Goal: Information Seeking & Learning: Learn about a topic

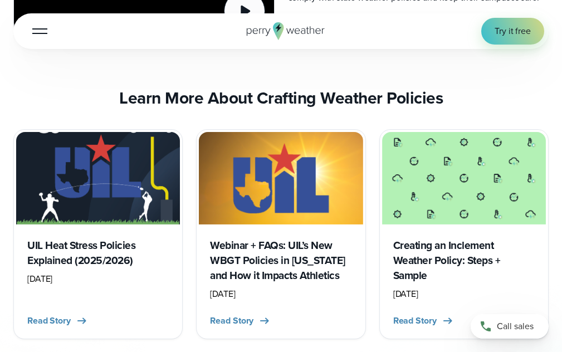
scroll to position [4564, 0]
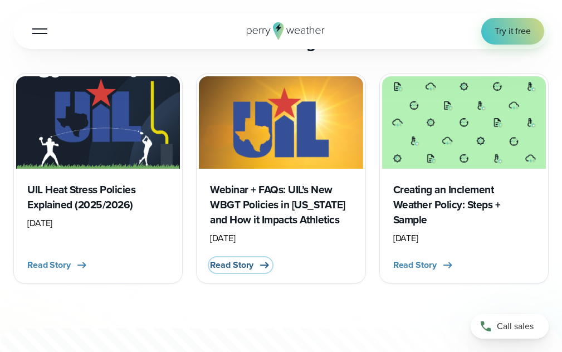
click at [231, 272] on span "Read Story" at bounding box center [231, 264] width 43 height 13
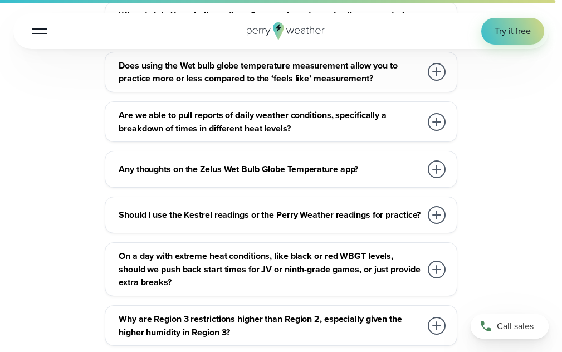
scroll to position [4119, 0]
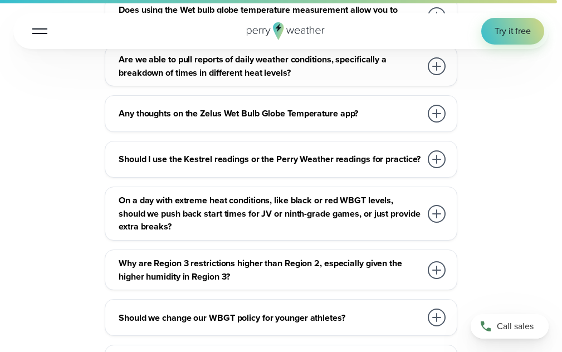
click at [431, 205] on div at bounding box center [436, 214] width 18 height 18
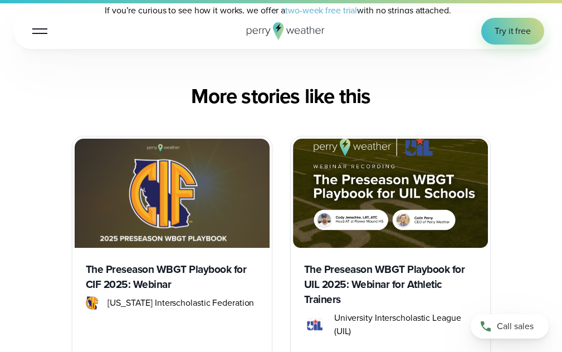
scroll to position [5009, 0]
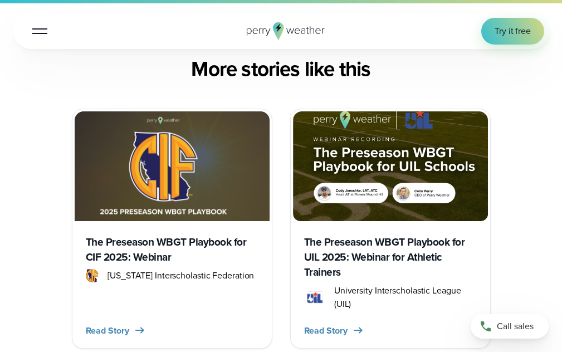
click at [312, 249] on h3 "The Preseason WBGT Playbook for UIL 2025: Webinar for Athletic Trainers" at bounding box center [390, 256] width 173 height 45
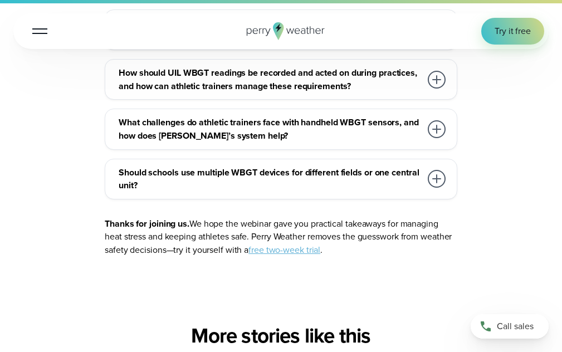
scroll to position [4174, 0]
